Goal: Find specific page/section: Find specific page/section

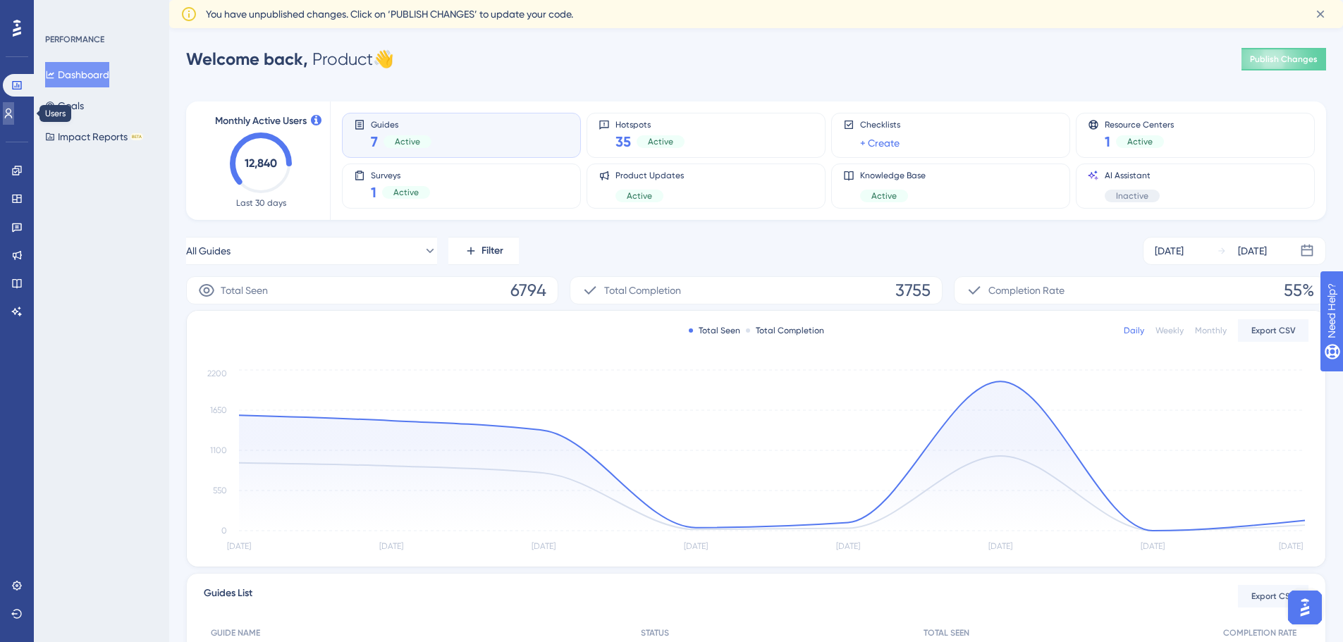
click at [14, 118] on link at bounding box center [8, 113] width 11 height 23
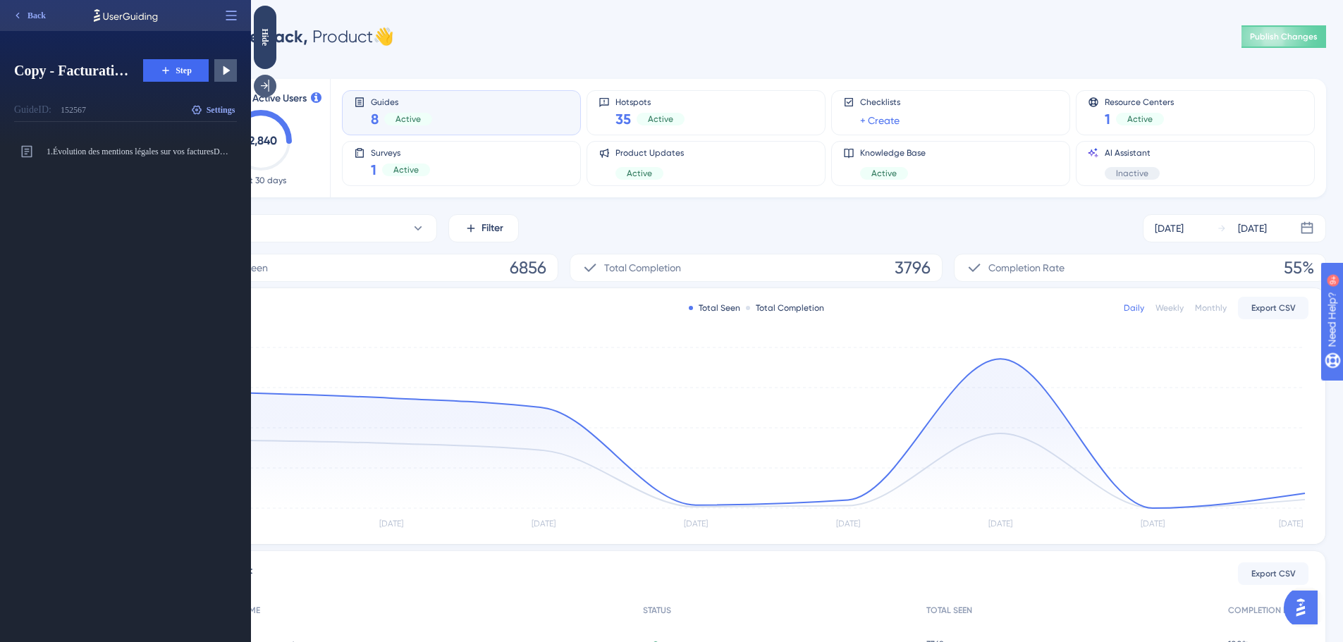
click at [264, 87] on icon at bounding box center [265, 86] width 14 height 14
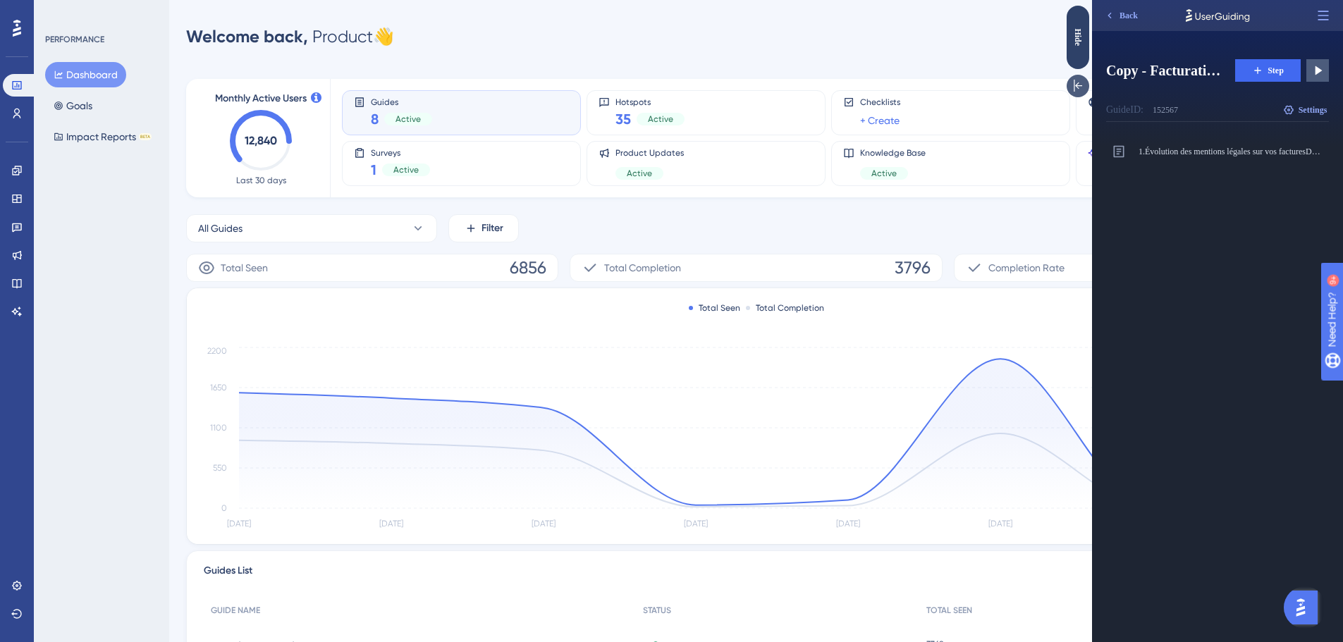
click at [1082, 80] on icon at bounding box center [1078, 86] width 14 height 14
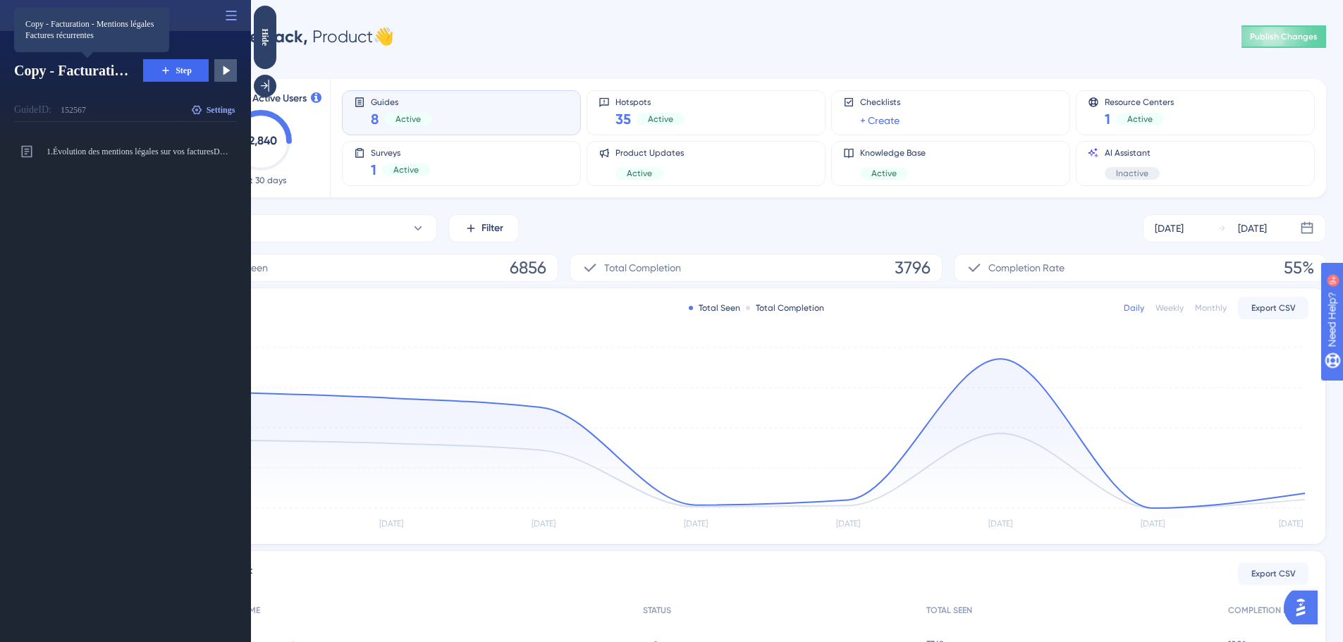
click at [66, 75] on span "Copy - Facturation - Mentions légales Factures récurrentes" at bounding box center [73, 71] width 118 height 20
click at [230, 16] on icon at bounding box center [231, 15] width 11 height 9
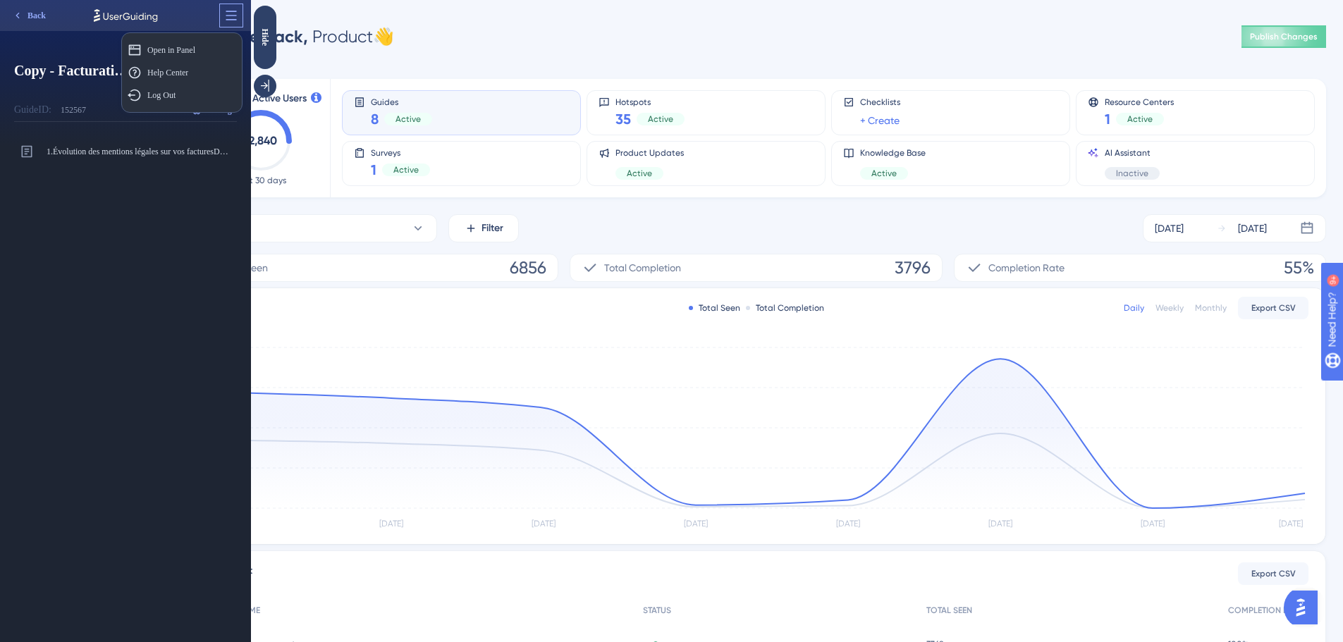
click at [231, 12] on icon at bounding box center [231, 15] width 11 height 9
